Goal: Task Accomplishment & Management: Use online tool/utility

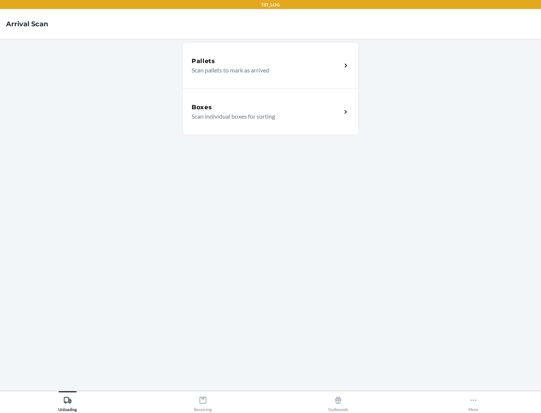
click at [266, 107] on div "Boxes" at bounding box center [267, 107] width 150 height 9
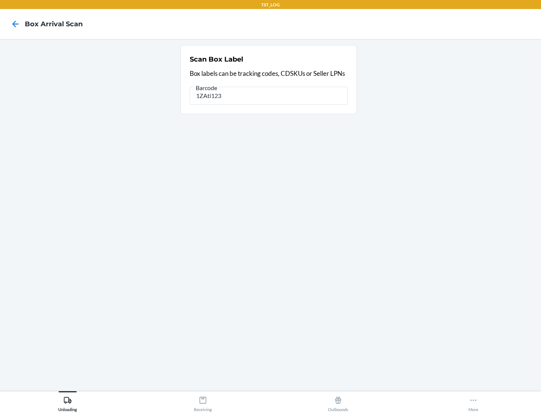
type input "1ZAti123"
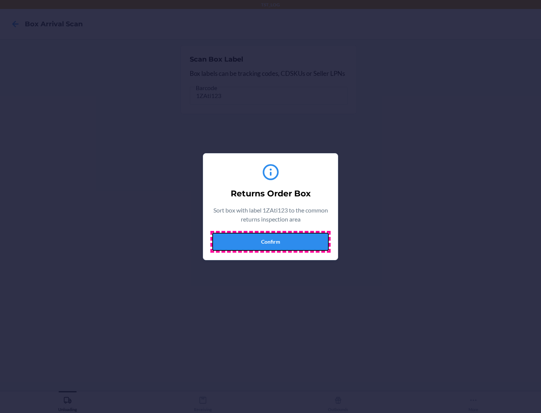
click at [270, 241] on button "Confirm" at bounding box center [270, 242] width 116 height 18
